Goal: Transaction & Acquisition: Purchase product/service

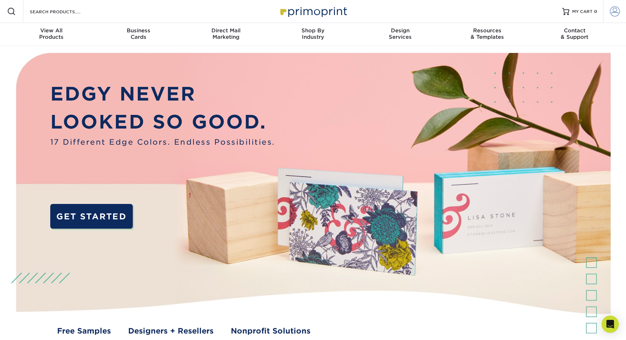
click at [615, 11] on span at bounding box center [614, 11] width 10 height 10
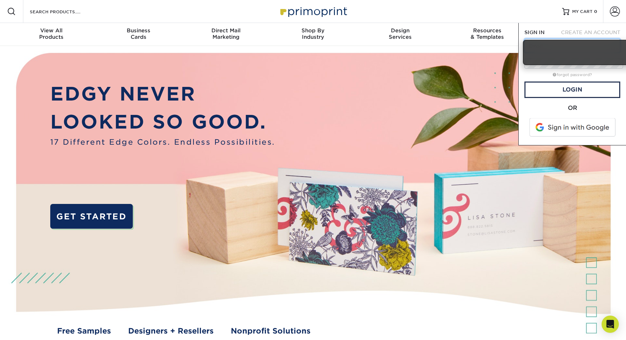
click at [539, 39] on input "text" at bounding box center [572, 46] width 96 height 14
click at [544, 23] on div "SIGN IN CREATE AN ACCOUNT forgot password? All fields are required. Login OR SI…" at bounding box center [572, 84] width 108 height 122
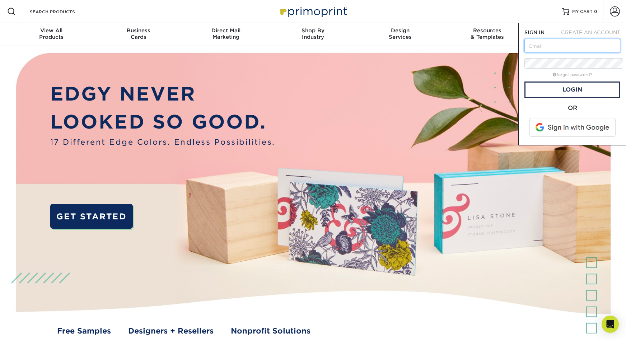
click at [544, 39] on input "text" at bounding box center [572, 46] width 96 height 14
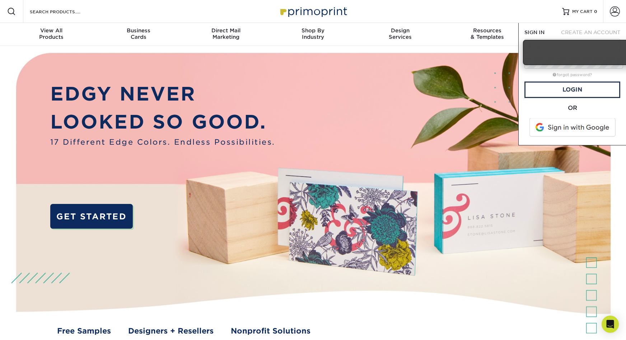
click at [546, 104] on div "OR" at bounding box center [572, 108] width 96 height 9
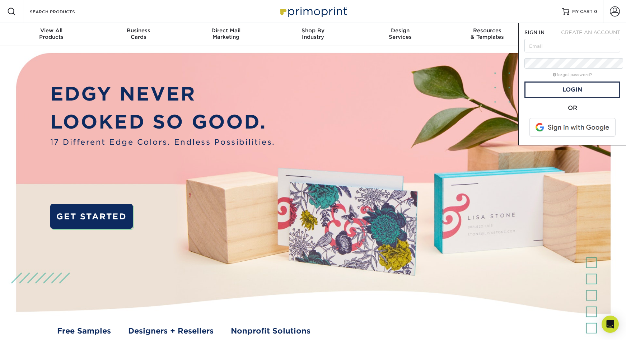
click at [550, 118] on span at bounding box center [572, 127] width 91 height 19
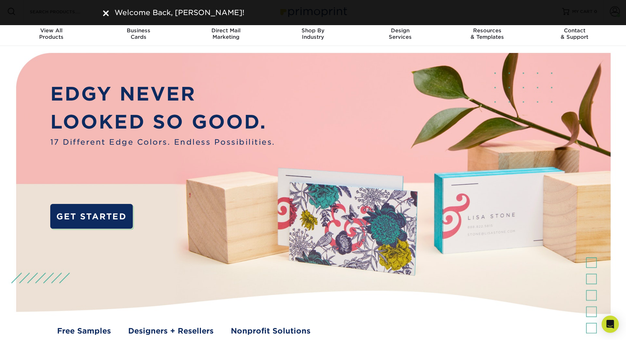
click at [533, 46] on img at bounding box center [312, 201] width 619 height 310
click at [104, 10] on img at bounding box center [106, 13] width 6 height 6
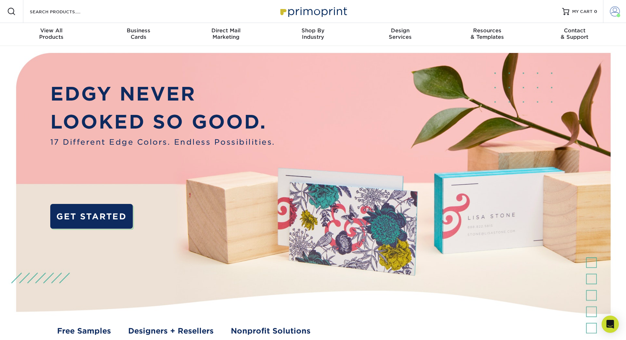
click at [611, 8] on link "Account" at bounding box center [614, 11] width 23 height 23
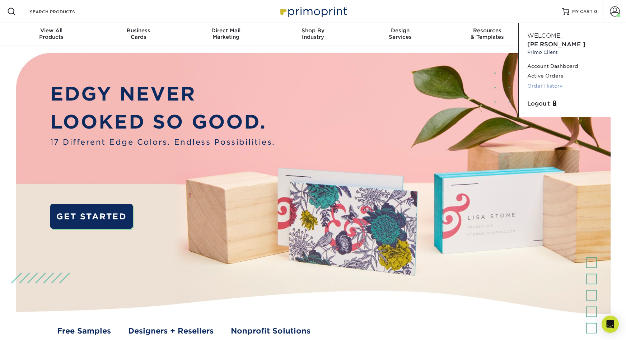
click at [538, 81] on link "Order History" at bounding box center [572, 86] width 90 height 10
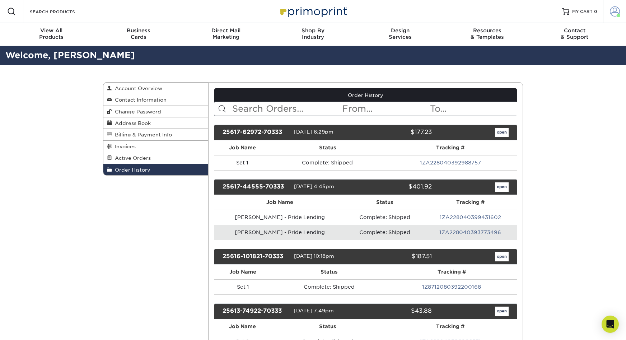
click at [616, 7] on span at bounding box center [614, 11] width 10 height 10
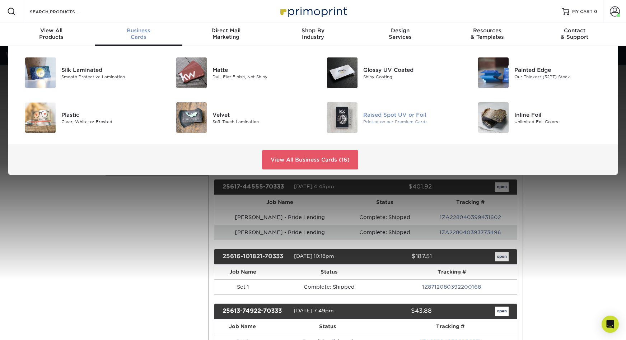
click at [338, 104] on img at bounding box center [342, 117] width 30 height 30
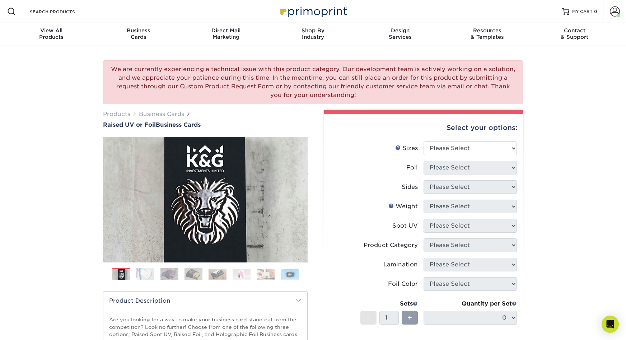
click at [180, 60] on div "We are currently experiencing a technical issue with this product category. Our…" at bounding box center [313, 82] width 420 height 44
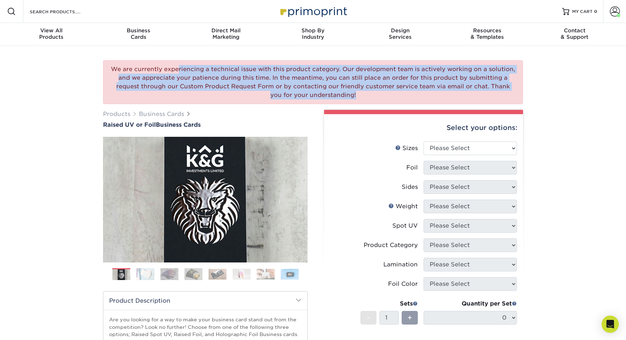
click at [180, 60] on div "We are currently experiencing a technical issue with this product category. Our…" at bounding box center [313, 82] width 420 height 44
click at [221, 60] on div "We are currently experiencing a technical issue with this product category. Our…" at bounding box center [313, 82] width 420 height 44
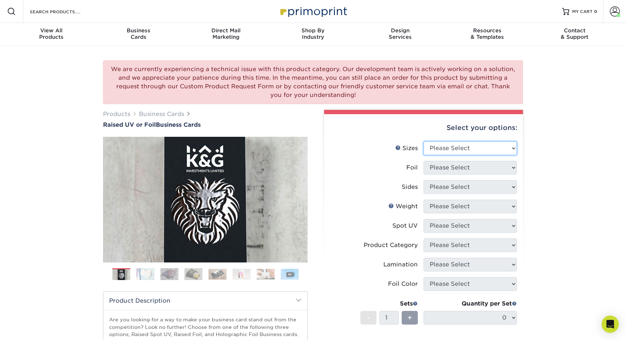
click at [489, 141] on select "Please Select 2" x 3.5" - Standard" at bounding box center [469, 148] width 93 height 14
select select "2.00x3.50"
click at [460, 161] on select "Please Select No Yes" at bounding box center [469, 168] width 93 height 14
click at [431, 161] on select "Please Select No Yes" at bounding box center [469, 168] width 93 height 14
select select "0"
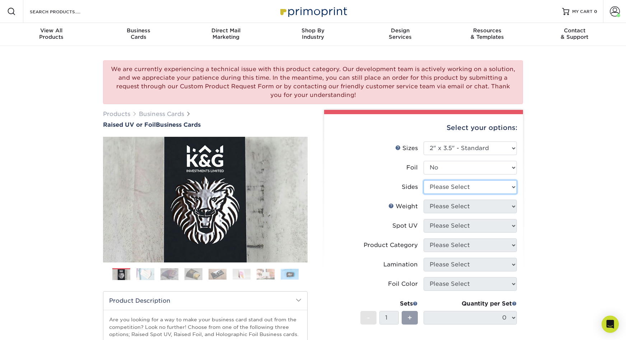
click at [449, 180] on select "Please Select Print Both Sides Print Front Only" at bounding box center [469, 187] width 93 height 14
select select "13abbda7-1d64-4f25-8bb2-c179b224825d"
click at [436, 199] on select "Please Select 16PT" at bounding box center [469, 206] width 93 height 14
select select "16PT"
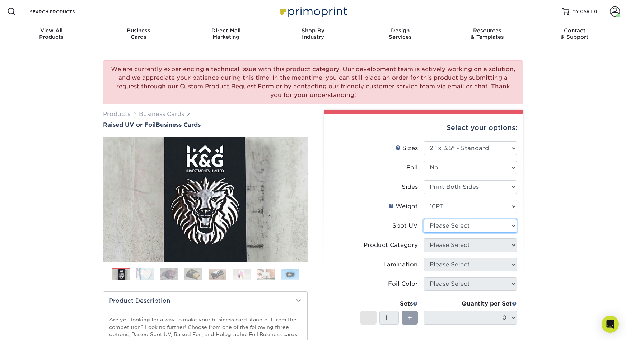
click at [459, 219] on select "Please Select No Spot UV Front Only" at bounding box center [469, 226] width 93 height 14
select select "1"
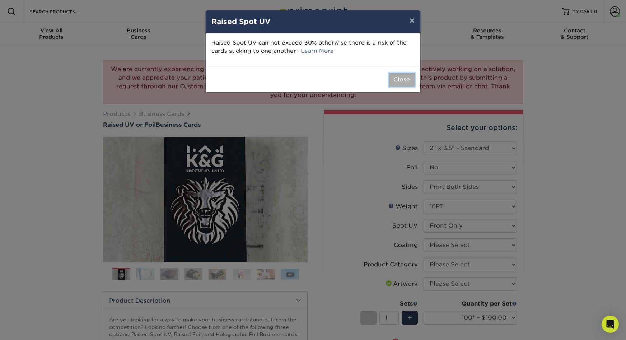
click at [411, 73] on button "Close" at bounding box center [401, 80] width 26 height 14
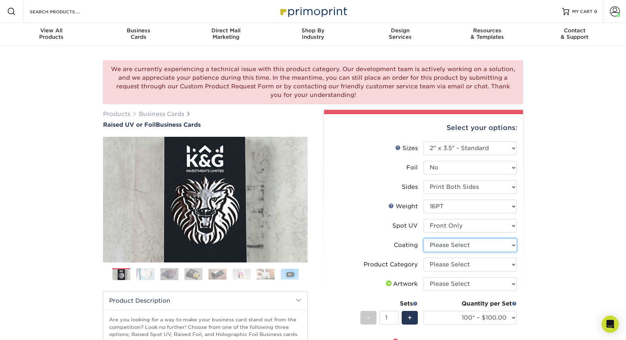
click at [452, 238] on select at bounding box center [469, 245] width 93 height 14
select select "3e7618de-abca-4bda-9f97-8b9129e913d8"
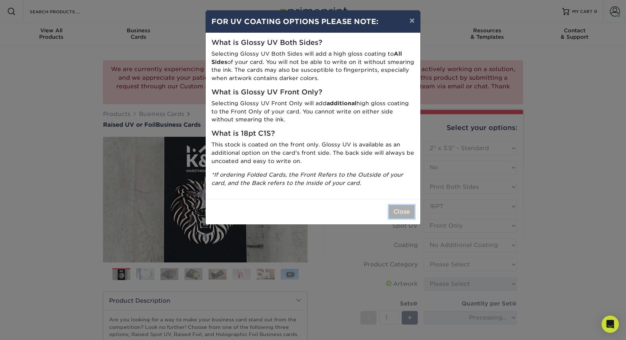
click at [404, 205] on button "Close" at bounding box center [401, 212] width 26 height 14
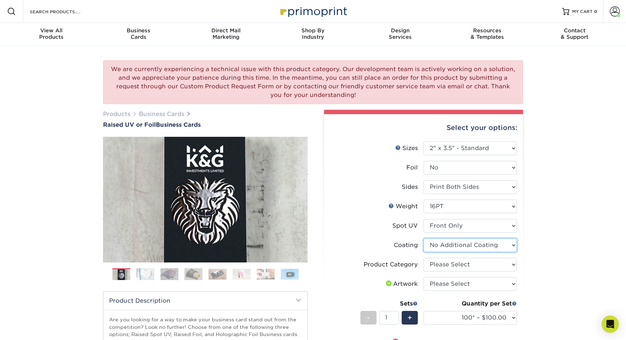
click at [447, 238] on select at bounding box center [469, 245] width 93 height 14
click at [449, 258] on select "Please Select Business Cards" at bounding box center [469, 265] width 93 height 14
select select "3b5148f1-0588-4f88-a218-97bcfdce65c1"
click at [437, 277] on select "Please Select I will upload files I need a design - $100" at bounding box center [469, 284] width 93 height 14
select select "upload"
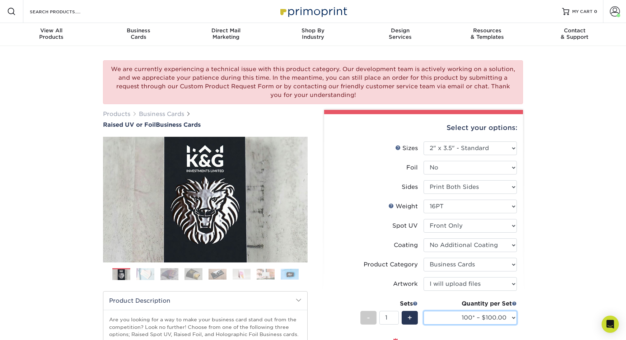
click at [429, 311] on select "100* – $100.00 250* – $142.00 500* – $192.00" at bounding box center [469, 318] width 93 height 14
select select "500* – $192.00"
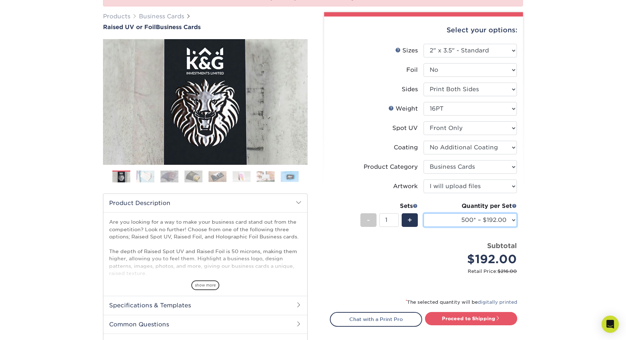
scroll to position [121, 0]
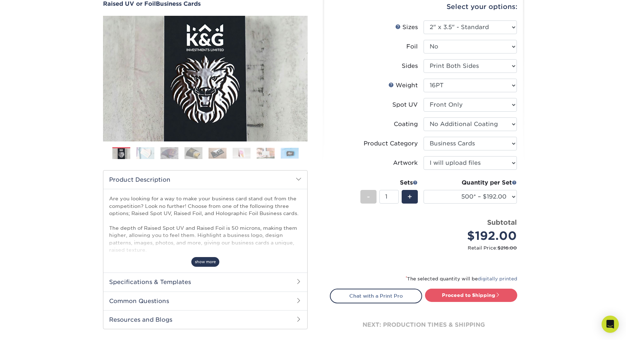
click at [204, 257] on span "show more" at bounding box center [205, 262] width 28 height 10
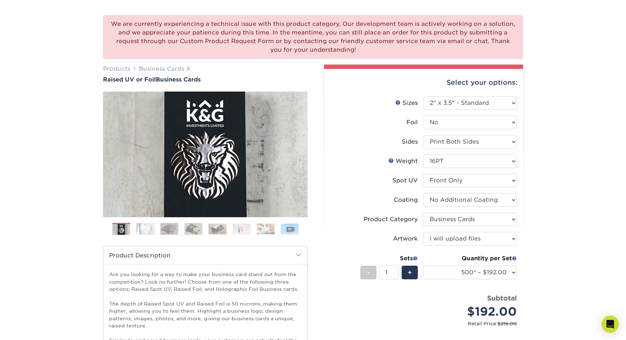
scroll to position [47, 0]
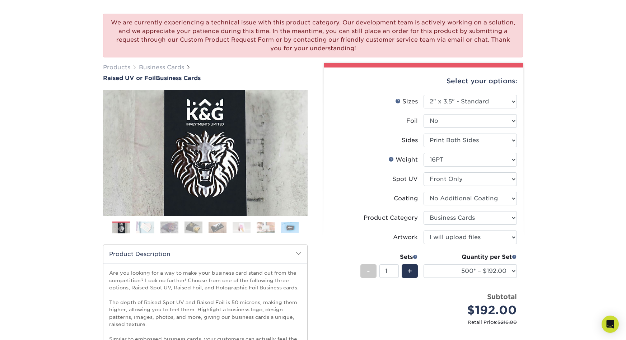
type input "Set 1"
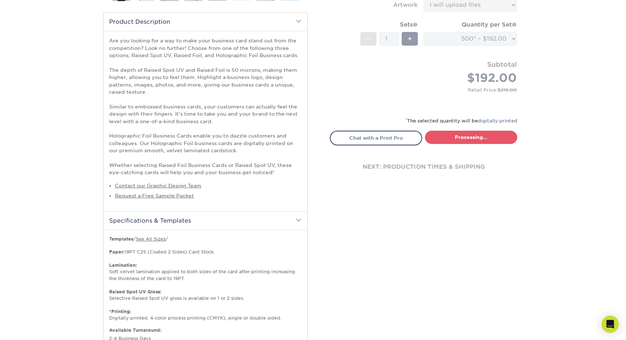
select select "028e9ad4-f42b-42cd-b8a3-fa699623ed4c"
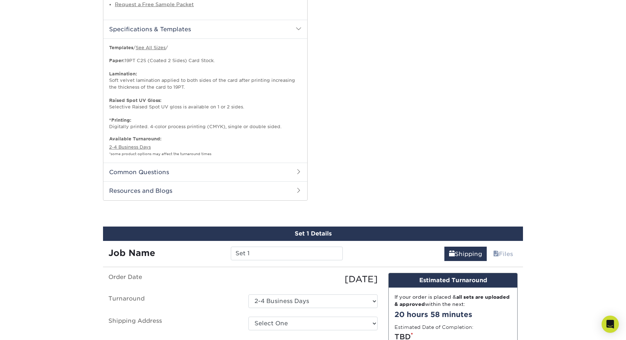
scroll to position [473, 0]
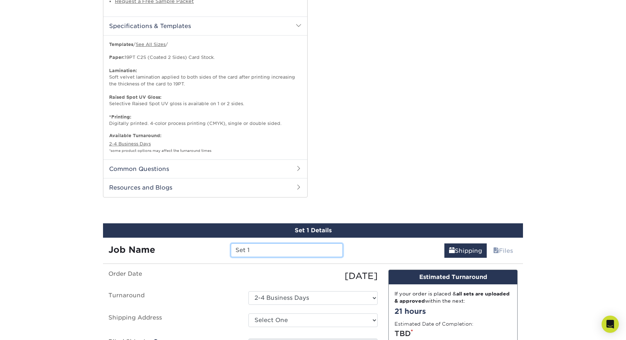
click at [259, 243] on input "Set 1" at bounding box center [287, 250] width 112 height 14
type input "Pride Lending - [PERSON_NAME]"
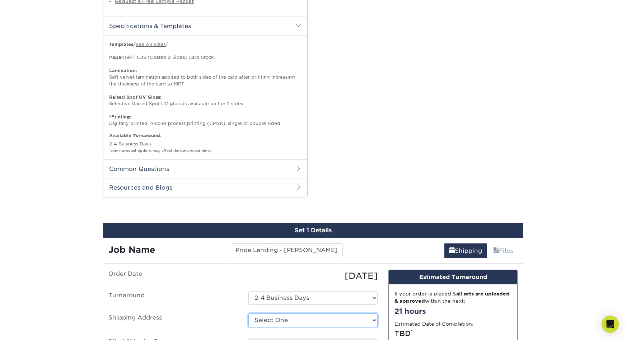
click at [269, 313] on select "Select One Andrew Carway Group Citizens for Ronnie Kroell Datz 2024 Datz Cichli…" at bounding box center [312, 320] width 129 height 14
select select "newaddress"
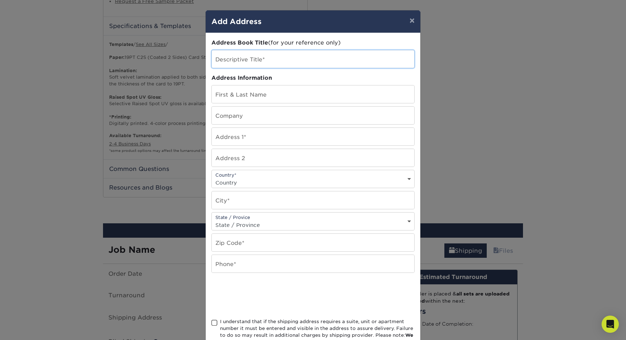
click at [246, 50] on input "text" at bounding box center [313, 59] width 202 height 18
click at [220, 51] on input "Corey Tressler" at bounding box center [313, 59] width 202 height 18
type input "Pride Lending - [PERSON_NAME]"
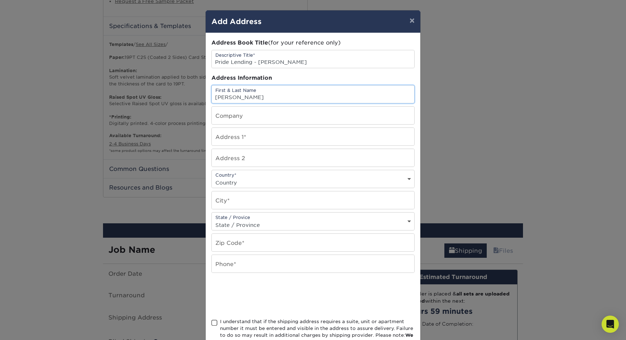
type input "Corey"
type input "Tressler"
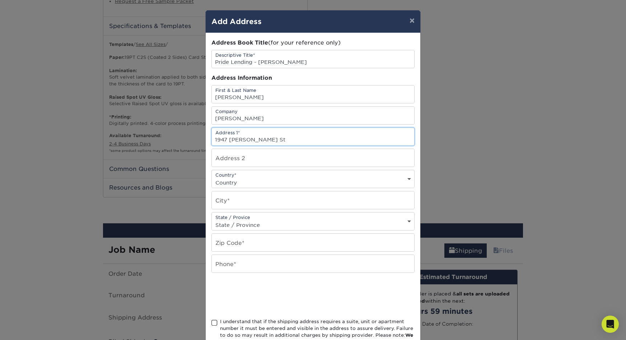
type input "1947 Eaton St"
click at [235, 191] on input "text" at bounding box center [313, 200] width 202 height 18
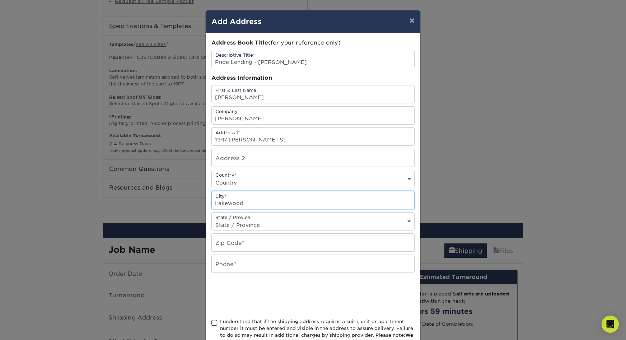
type input "Lakewood"
click at [234, 220] on select "State / Province Alabama Alaska Arizona Arkansas California Colorado Connecticu…" at bounding box center [313, 225] width 202 height 10
select select "CO"
click at [251, 233] on input "text" at bounding box center [313, 242] width 202 height 18
type input "80214"
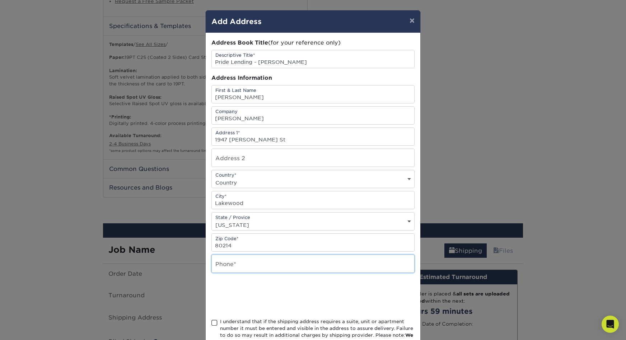
click at [251, 255] on input "text" at bounding box center [313, 264] width 202 height 18
paste input "(720) 401-9857"
type input "(720) 401-9857"
click at [211, 319] on span at bounding box center [214, 322] width 6 height 7
click at [0, 0] on input "I understand that if the shipping address requires a suite, unit or apartment n…" at bounding box center [0, 0] width 0 height 0
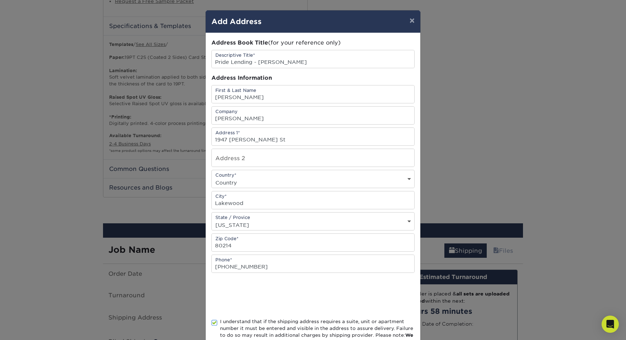
scroll to position [1, 0]
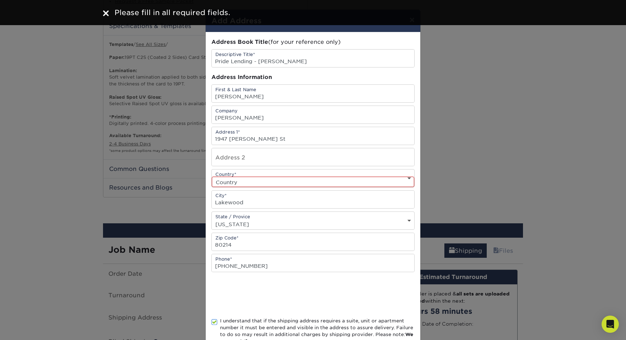
click at [286, 176] on select "Country United States Canada ----------------------------- Afghanistan Albania …" at bounding box center [313, 181] width 202 height 10
select select "US"
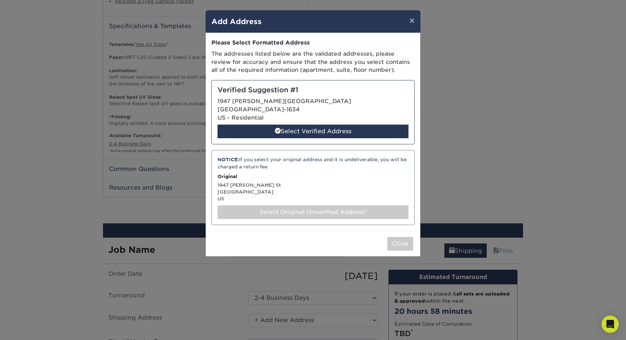
click at [307, 80] on div "Verified Suggestion #1 1947 EATON ST LAKEWOOD, CO 80214-1634 US - Residential S…" at bounding box center [312, 112] width 203 height 64
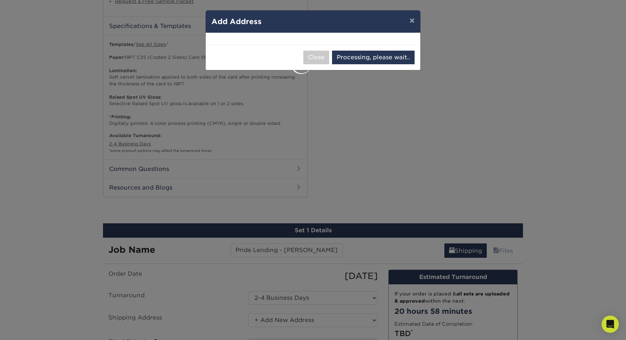
select select "284952"
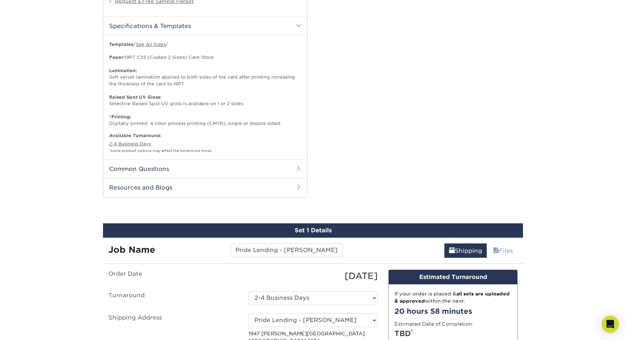
select select "203445"
select select "03"
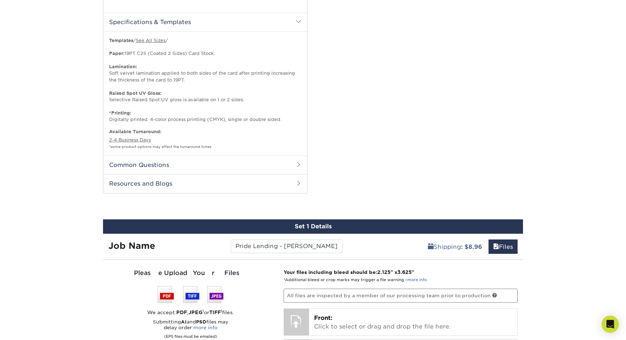
scroll to position [470, 0]
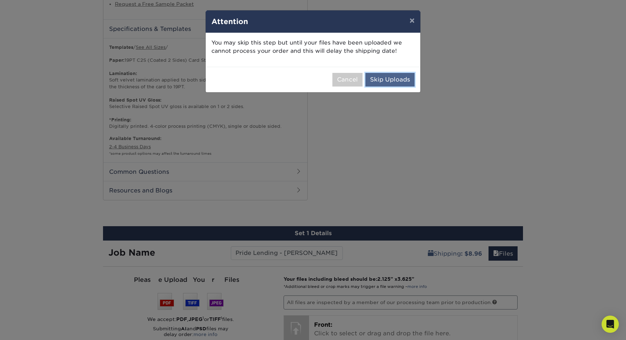
click at [395, 73] on button "Skip Uploads" at bounding box center [389, 80] width 49 height 14
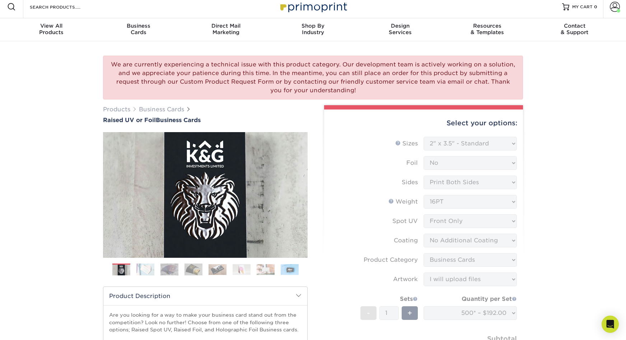
scroll to position [0, 0]
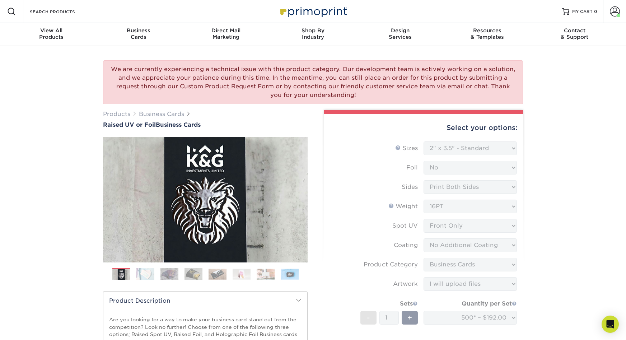
click at [354, 60] on div "We are currently experiencing a technical issue with this product category. Our…" at bounding box center [313, 82] width 420 height 44
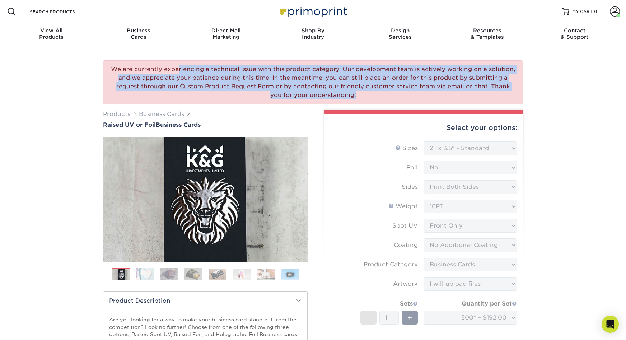
click at [354, 60] on div "We are currently experiencing a technical issue with this product category. Our…" at bounding box center [313, 82] width 420 height 44
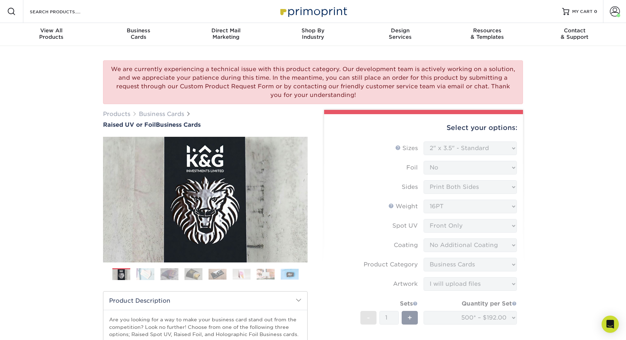
click at [341, 60] on div "We are currently experiencing a technical issue with this product category. Our…" at bounding box center [313, 82] width 420 height 44
drag, startPoint x: 180, startPoint y: 58, endPoint x: 330, endPoint y: 59, distance: 149.2
click at [330, 60] on div "We are currently experiencing a technical issue with this product category. Our…" at bounding box center [313, 82] width 420 height 44
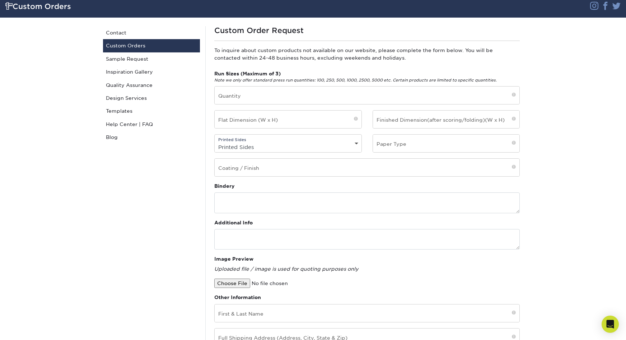
scroll to position [27, 0]
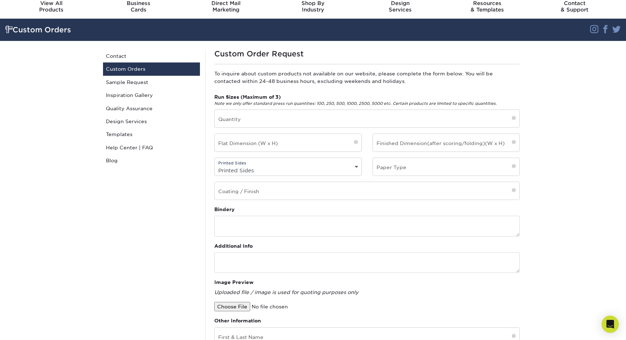
click at [324, 165] on select "Printed Sides 4/0 - Single Sided 4/4 - Double Sided" at bounding box center [287, 170] width 147 height 10
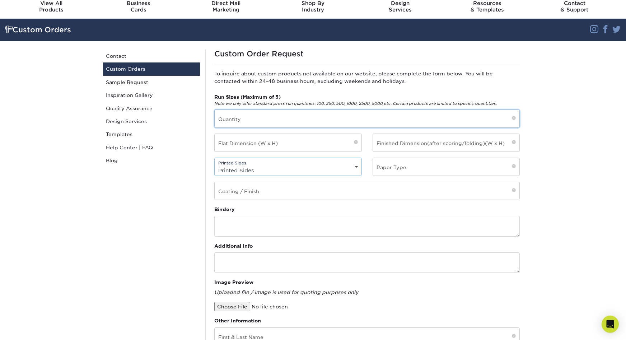
click at [238, 110] on input "text" at bounding box center [366, 119] width 305 height 18
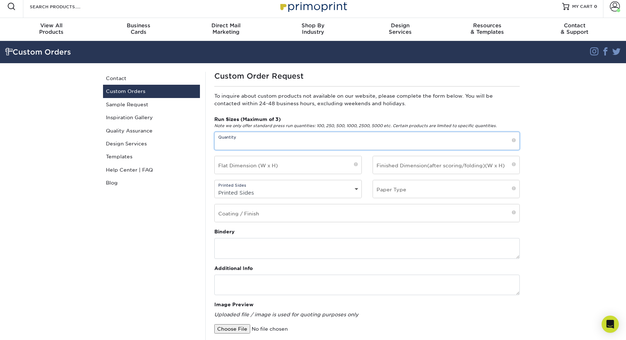
scroll to position [0, 0]
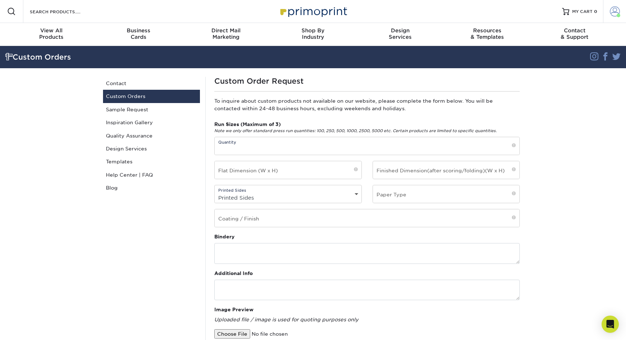
click at [612, 10] on link "Account" at bounding box center [614, 11] width 23 height 23
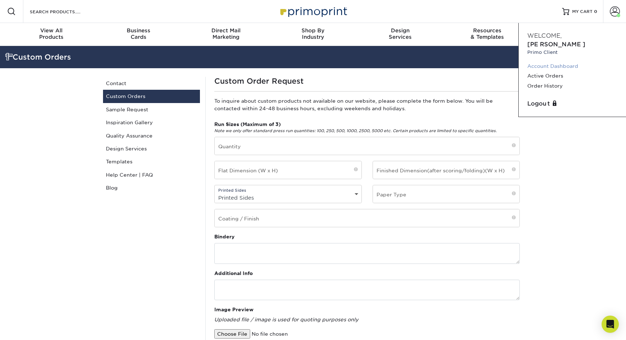
click at [543, 61] on link "Account Dashboard" at bounding box center [572, 66] width 90 height 10
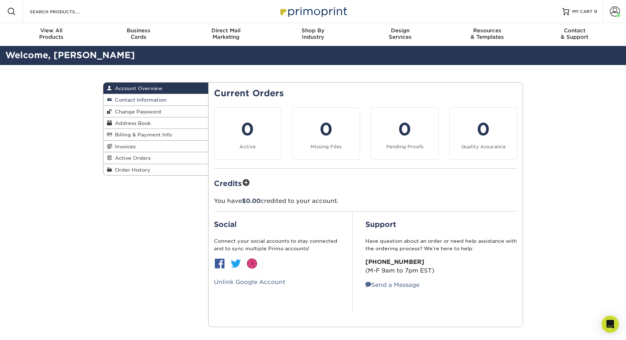
click at [170, 94] on link "Contact Information" at bounding box center [155, 99] width 105 height 11
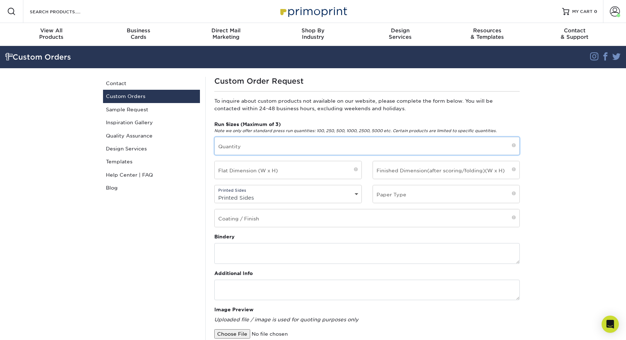
click at [344, 137] on input "text" at bounding box center [366, 146] width 305 height 18
